Goal: Find specific page/section: Find specific page/section

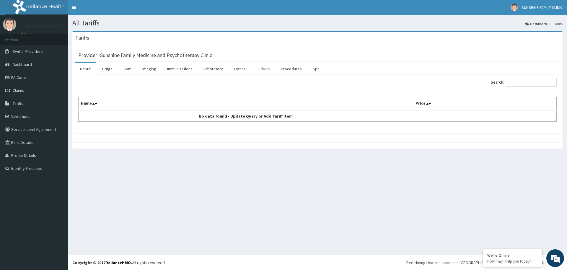
click at [256, 70] on link "Others" at bounding box center [264, 69] width 22 height 12
click at [295, 69] on link "Procedures" at bounding box center [291, 69] width 30 height 12
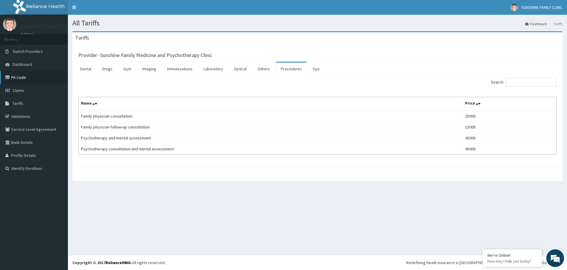
click at [19, 82] on link "PA Code" at bounding box center [34, 77] width 68 height 13
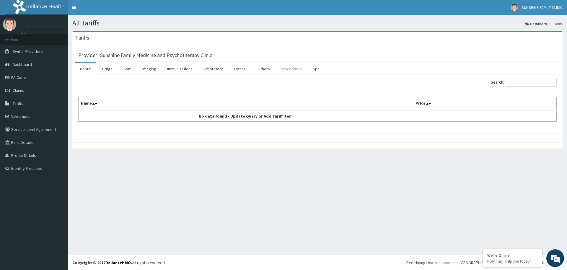
click at [277, 67] on link "Procedures" at bounding box center [291, 69] width 30 height 12
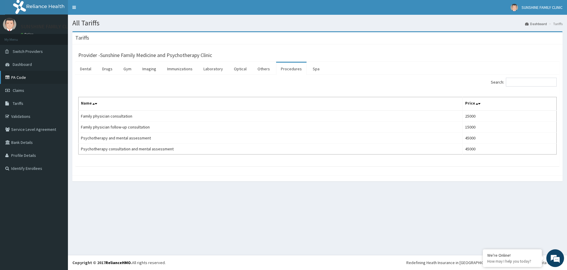
click at [18, 74] on link "PA Code" at bounding box center [34, 77] width 68 height 13
